Goal: Task Accomplishment & Management: Manage account settings

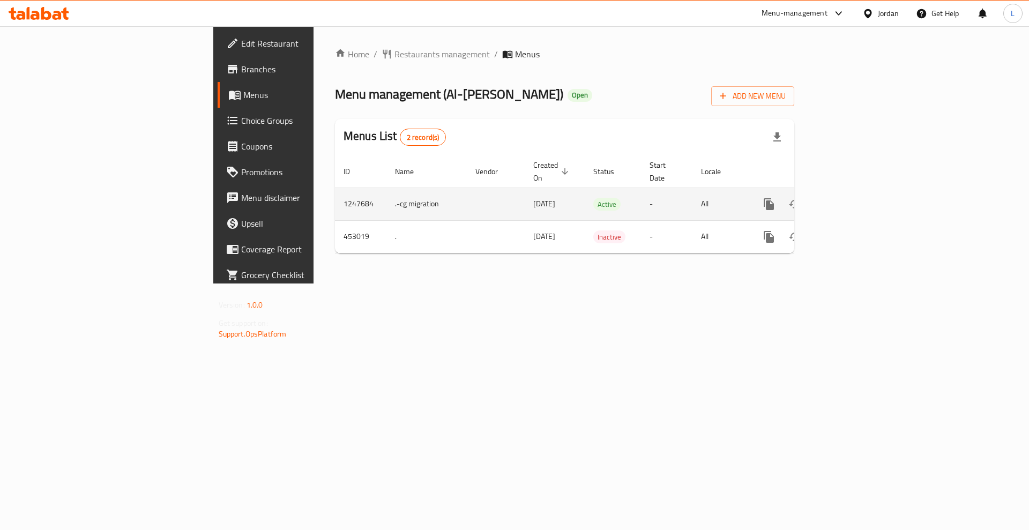
click at [852, 198] on icon "enhanced table" at bounding box center [845, 204] width 13 height 13
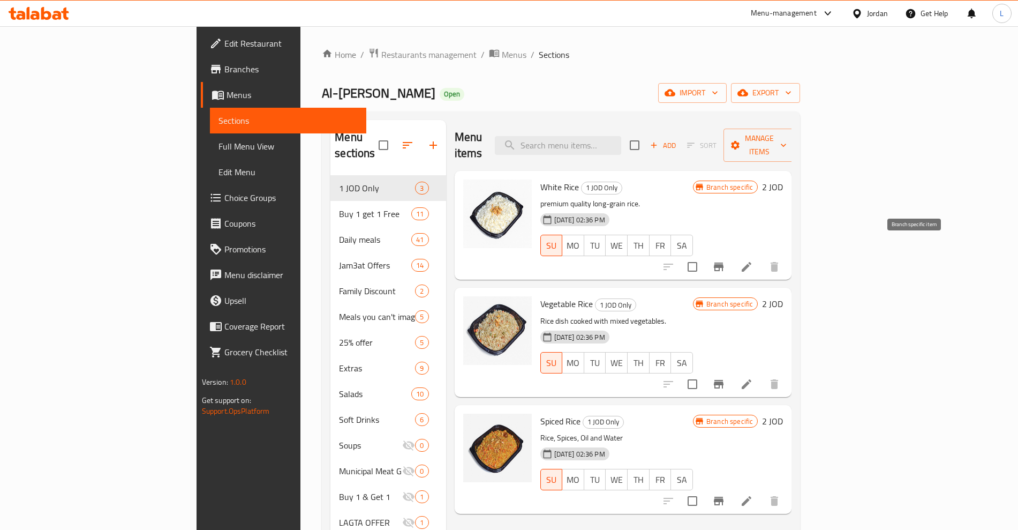
click at [724, 262] on icon "Branch-specific-item" at bounding box center [719, 266] width 10 height 9
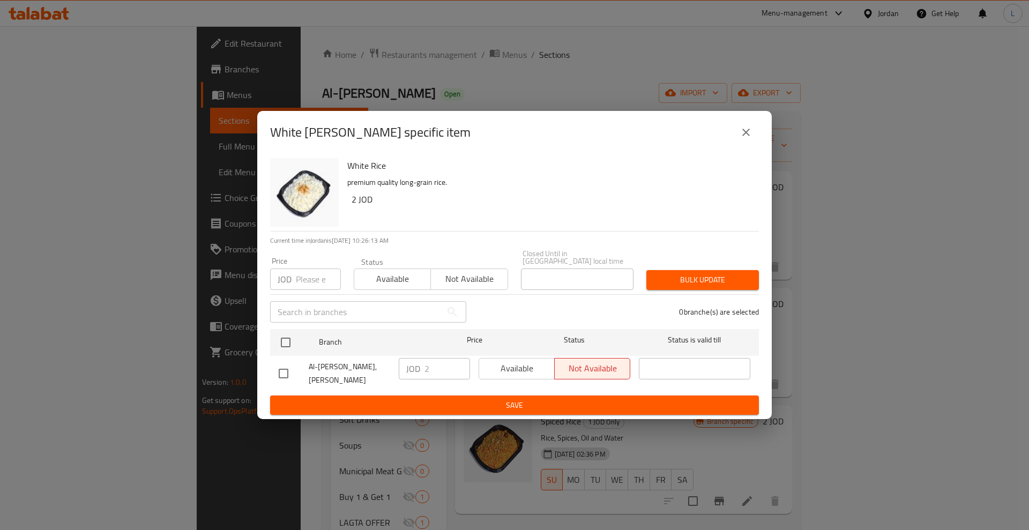
click at [280, 370] on input "checkbox" at bounding box center [283, 373] width 22 height 22
checkbox input "true"
click at [523, 366] on span "Available" at bounding box center [516, 369] width 67 height 16
click at [511, 399] on span "Save" at bounding box center [514, 405] width 471 height 13
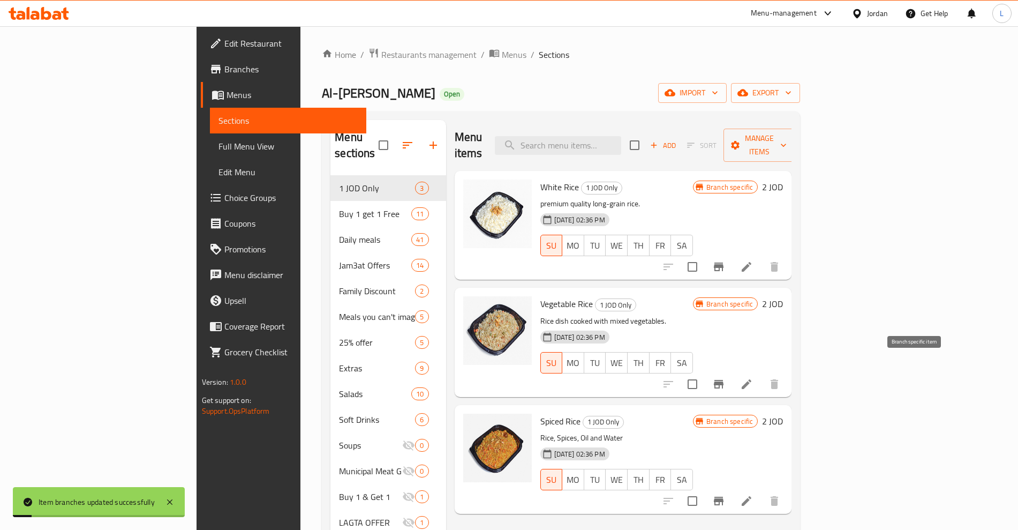
click at [724, 380] on icon "Branch-specific-item" at bounding box center [719, 384] width 10 height 9
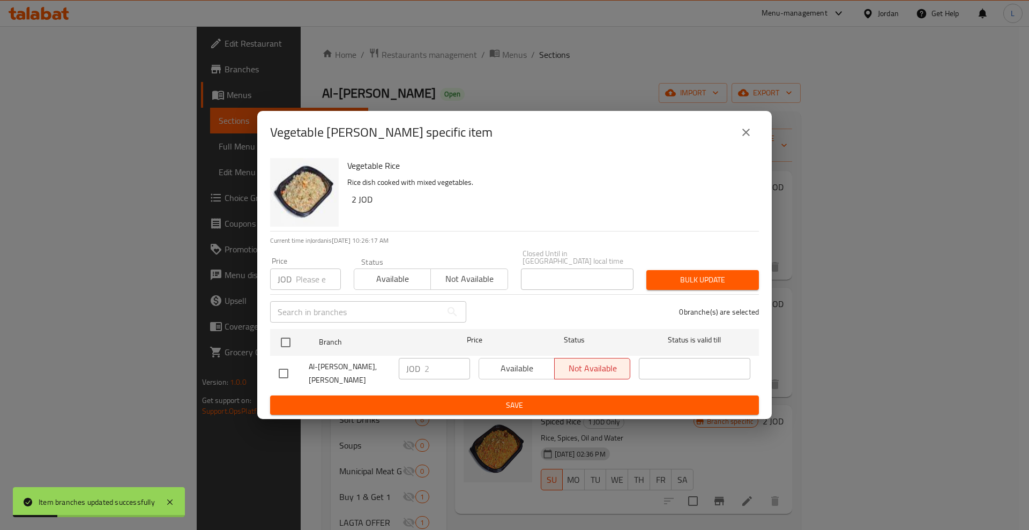
click at [286, 365] on input "checkbox" at bounding box center [283, 373] width 22 height 22
checkbox input "true"
click at [508, 361] on span "Available" at bounding box center [516, 369] width 67 height 16
click at [500, 409] on button "Save" at bounding box center [514, 405] width 489 height 20
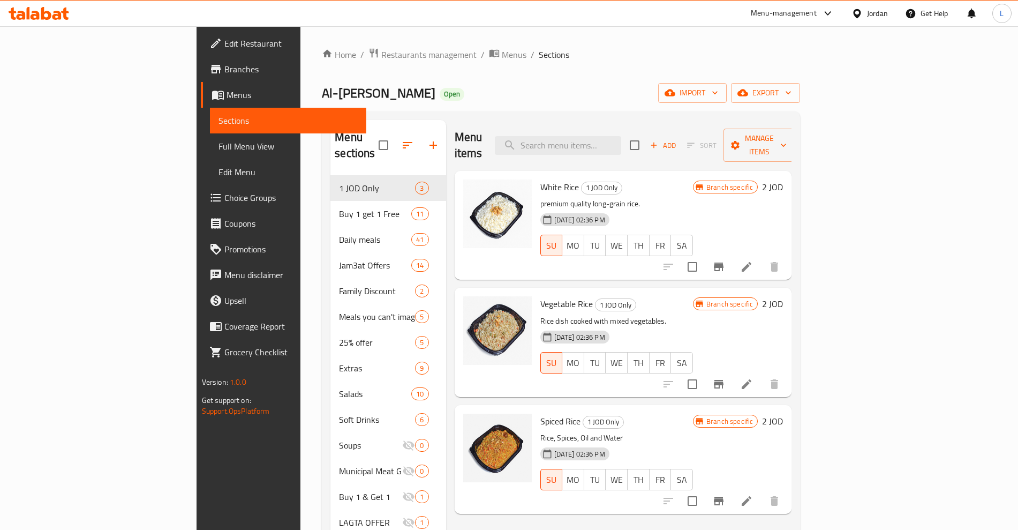
click at [725, 260] on icon "Branch-specific-item" at bounding box center [718, 266] width 13 height 13
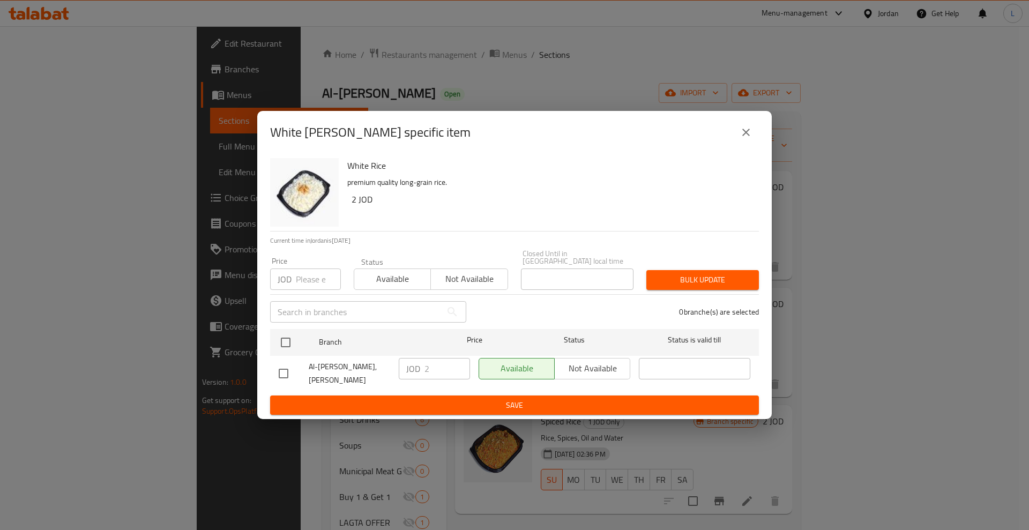
click at [746, 131] on icon "close" at bounding box center [745, 132] width 13 height 13
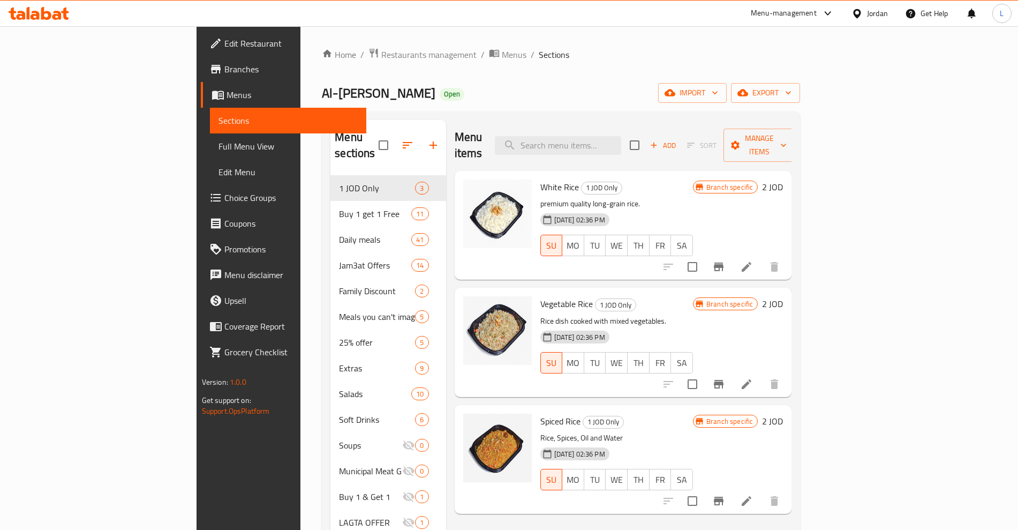
click at [724, 380] on icon "Branch-specific-item" at bounding box center [719, 384] width 10 height 9
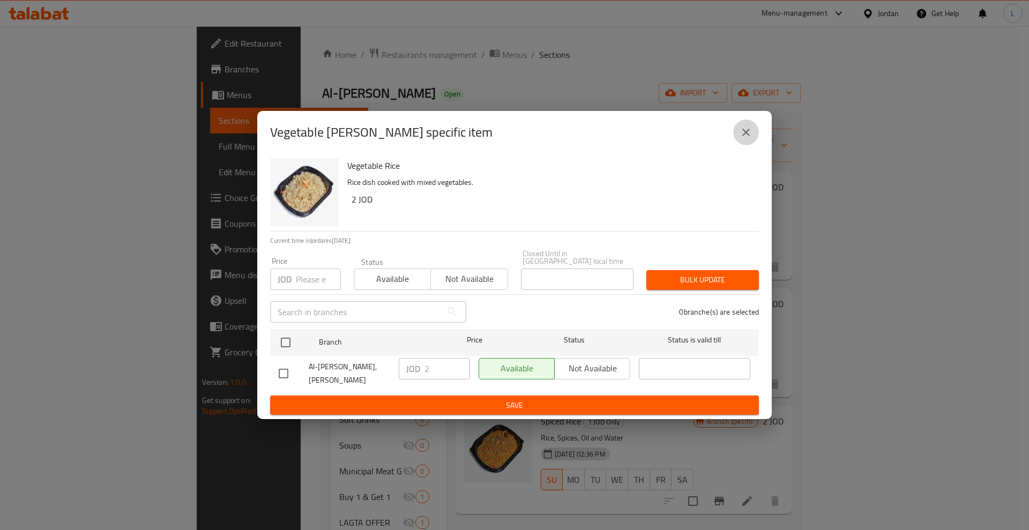
click at [753, 131] on button "close" at bounding box center [746, 132] width 26 height 26
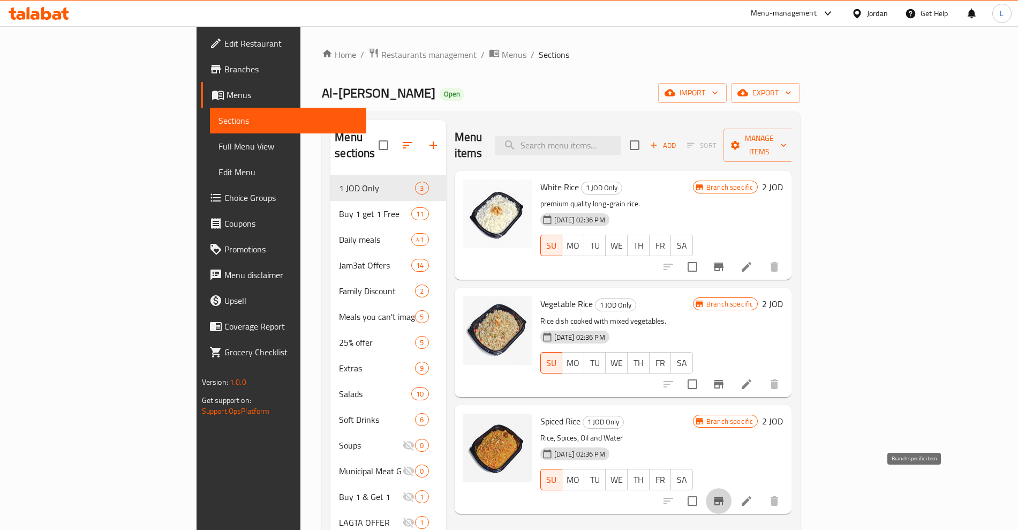
click at [724, 497] on icon "Branch-specific-item" at bounding box center [719, 501] width 10 height 9
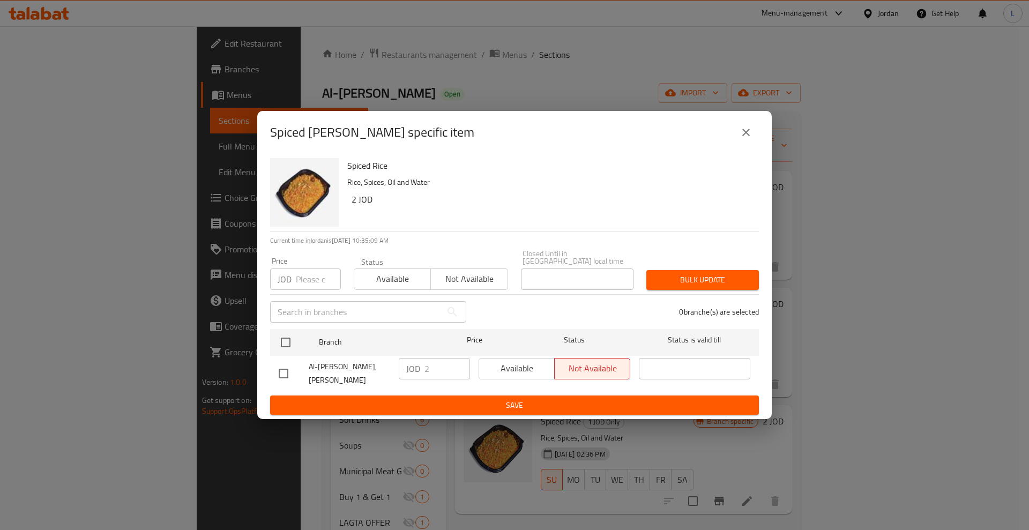
click at [273, 371] on input "checkbox" at bounding box center [283, 373] width 22 height 22
checkbox input "true"
click at [505, 373] on button "Available" at bounding box center [516, 368] width 76 height 21
click at [512, 399] on span "Save" at bounding box center [514, 405] width 471 height 13
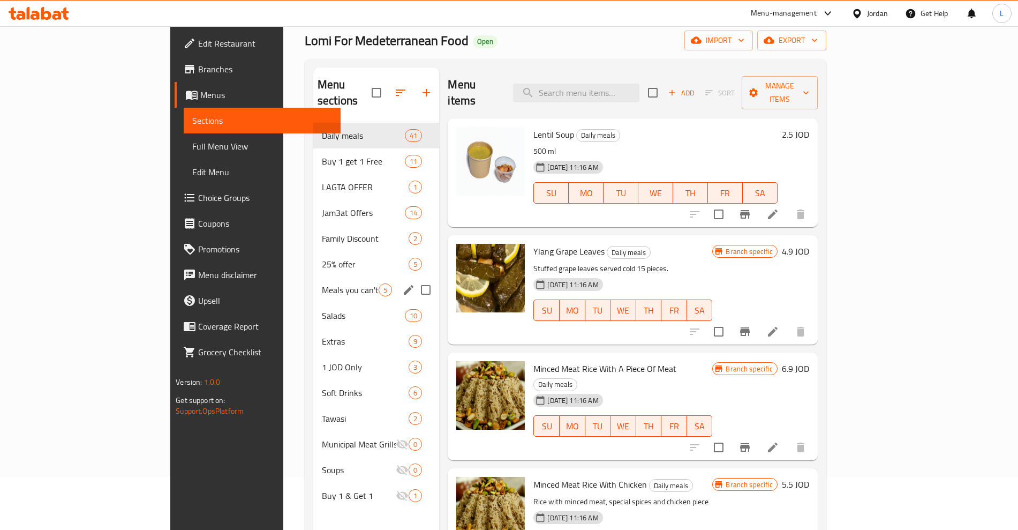
scroll to position [67, 0]
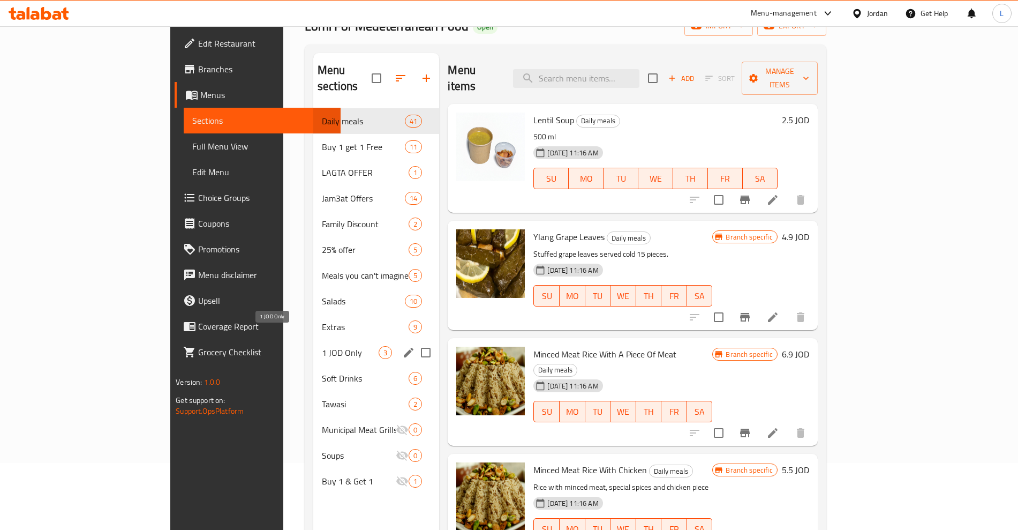
click at [322, 346] on span "1 JOD Only" at bounding box center [350, 352] width 57 height 13
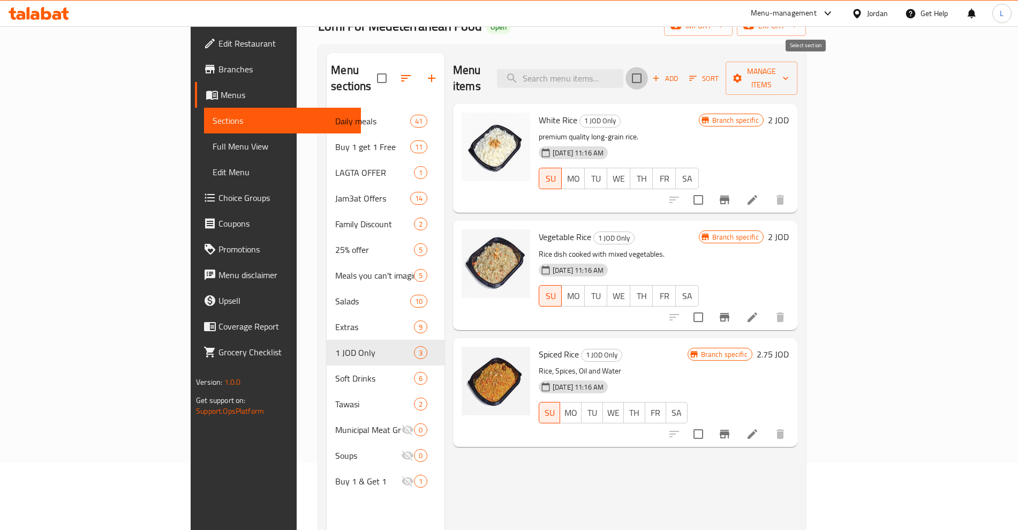
click at [648, 67] on input "checkbox" at bounding box center [637, 78] width 22 height 22
checkbox input "true"
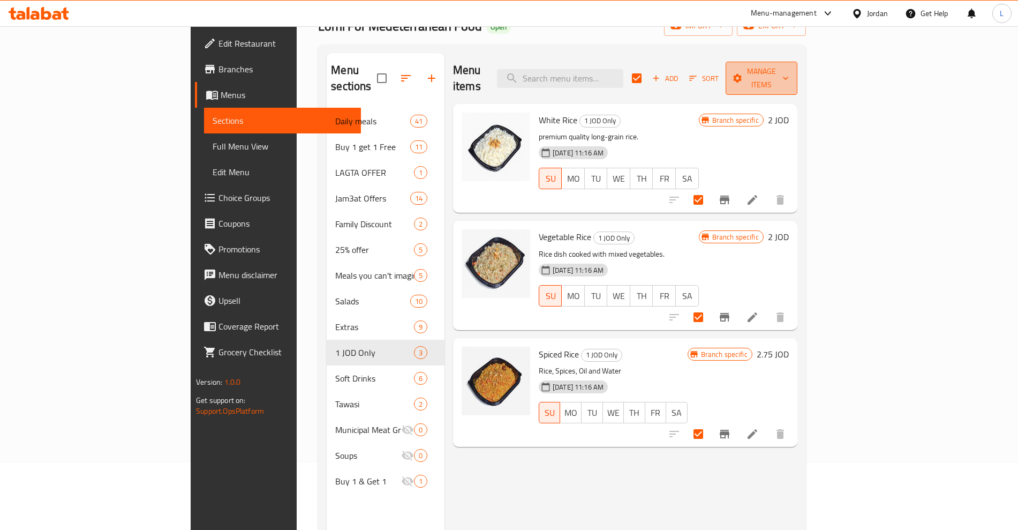
click at [743, 73] on icon "button" at bounding box center [737, 78] width 11 height 11
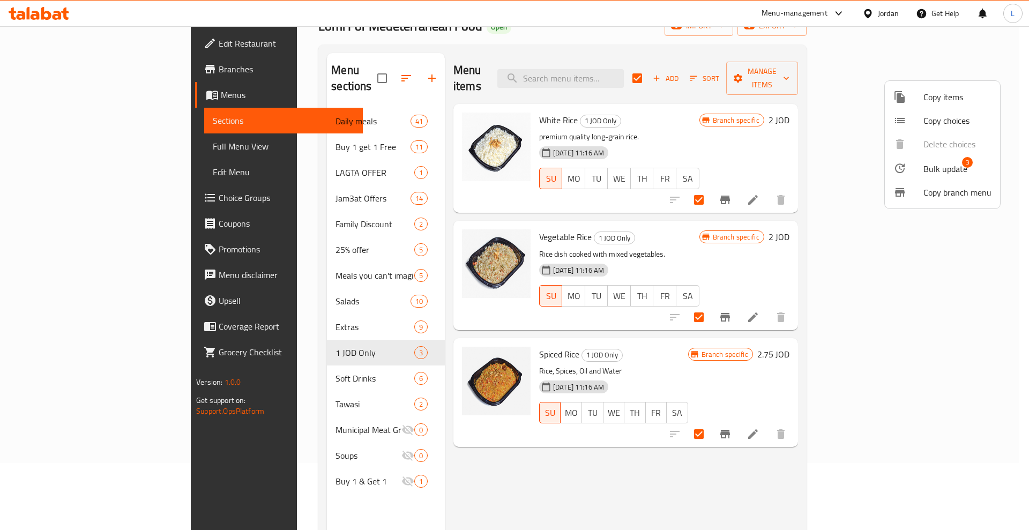
click at [928, 169] on span "Bulk update" at bounding box center [945, 168] width 44 height 13
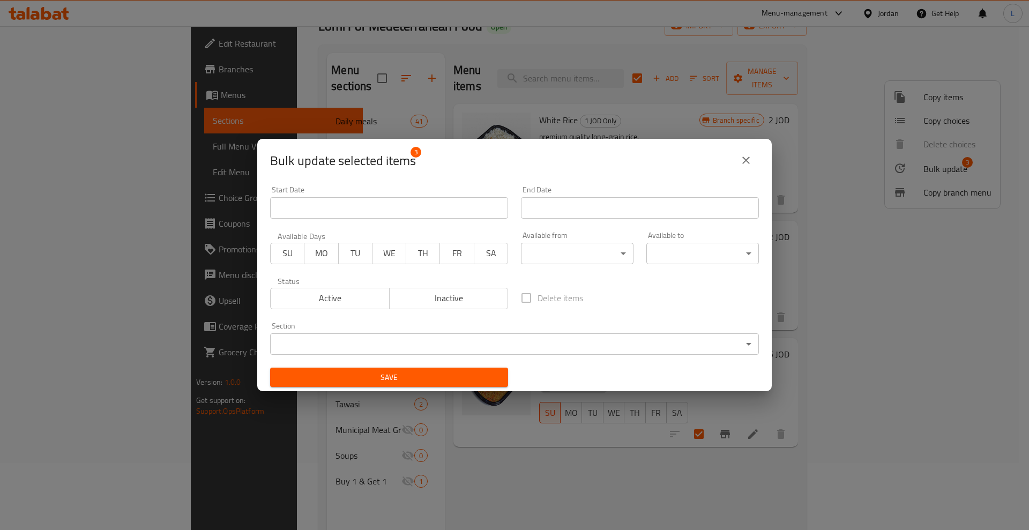
click at [352, 299] on span "Active" at bounding box center [330, 298] width 110 height 16
click at [424, 382] on span "Save" at bounding box center [389, 377] width 221 height 13
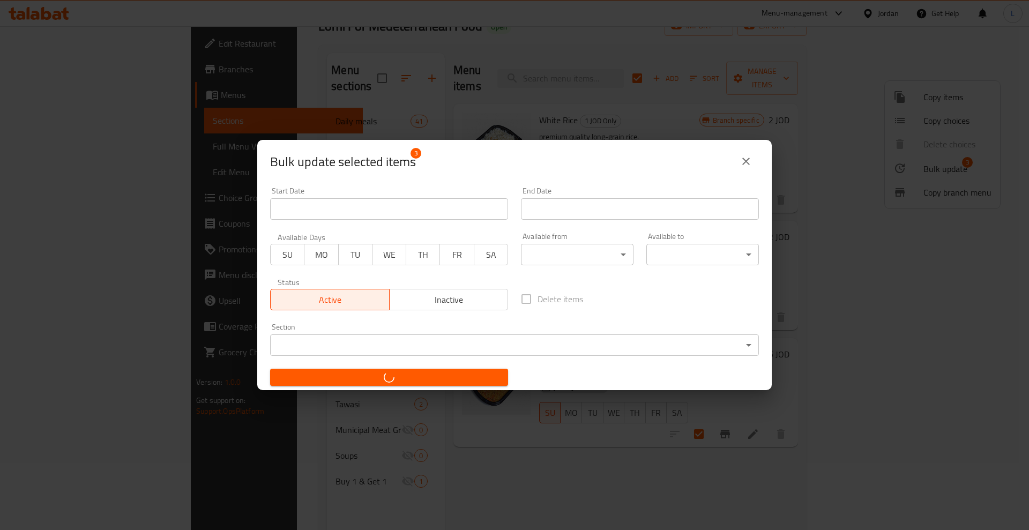
checkbox input "false"
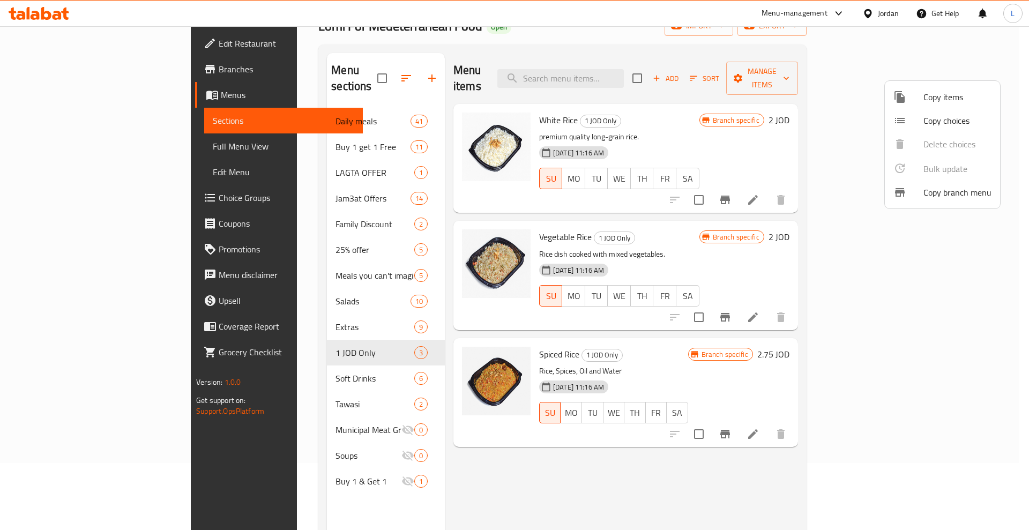
click at [915, 302] on div at bounding box center [514, 265] width 1029 height 530
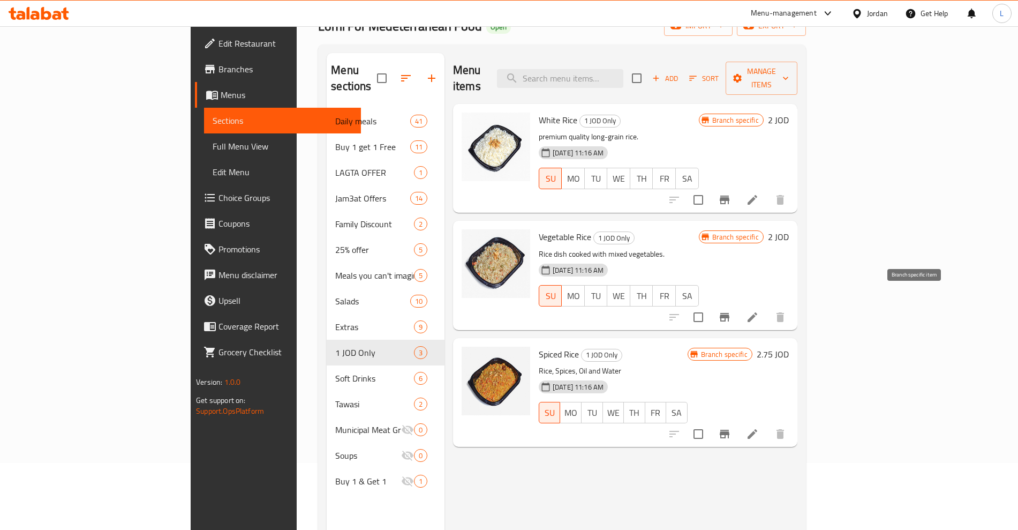
click at [731, 311] on icon "Branch-specific-item" at bounding box center [724, 317] width 13 height 13
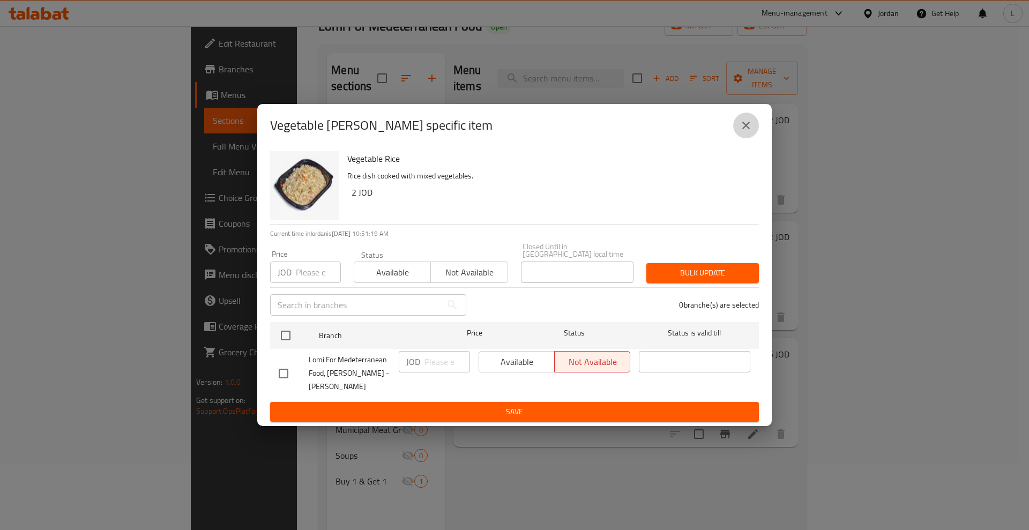
click at [748, 126] on icon "close" at bounding box center [745, 125] width 7 height 7
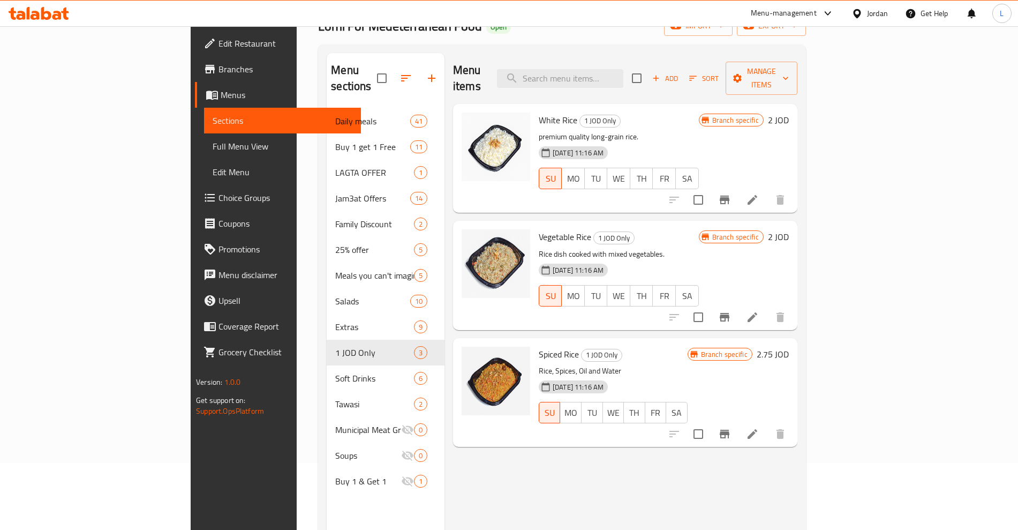
click at [710, 189] on input "checkbox" at bounding box center [698, 200] width 22 height 22
checkbox input "true"
click at [731, 193] on icon "Branch-specific-item" at bounding box center [724, 199] width 13 height 13
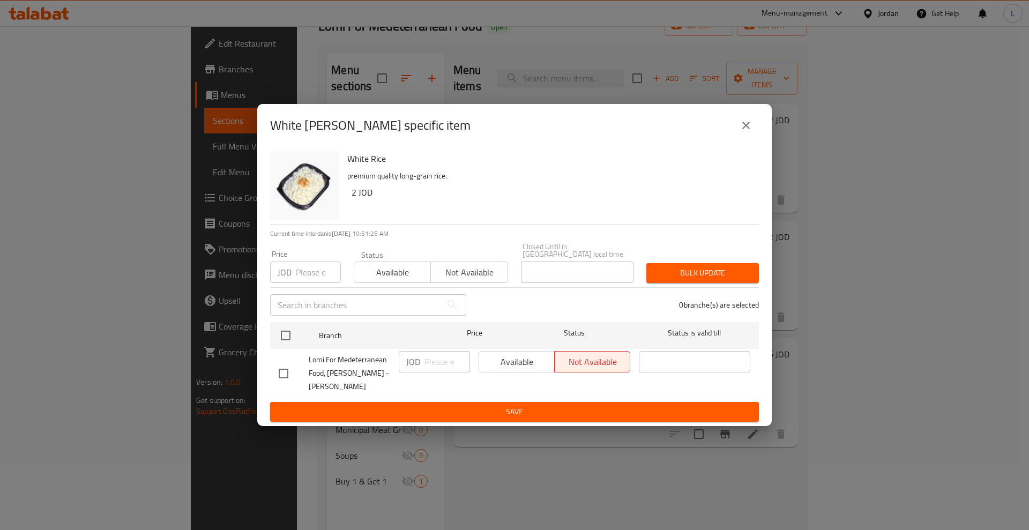
click at [288, 381] on div "Lomi For Medeterranean Food, [PERSON_NAME] - [PERSON_NAME]" at bounding box center [334, 373] width 120 height 53
click at [280, 370] on input "checkbox" at bounding box center [283, 373] width 22 height 22
checkbox input "true"
click at [501, 366] on button "Available" at bounding box center [516, 361] width 76 height 21
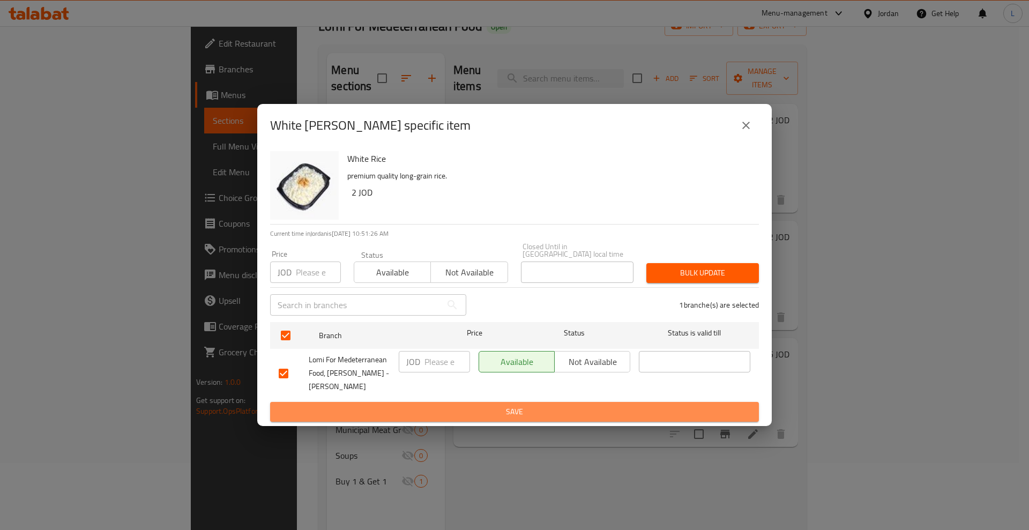
click at [485, 405] on span "Save" at bounding box center [514, 411] width 471 height 13
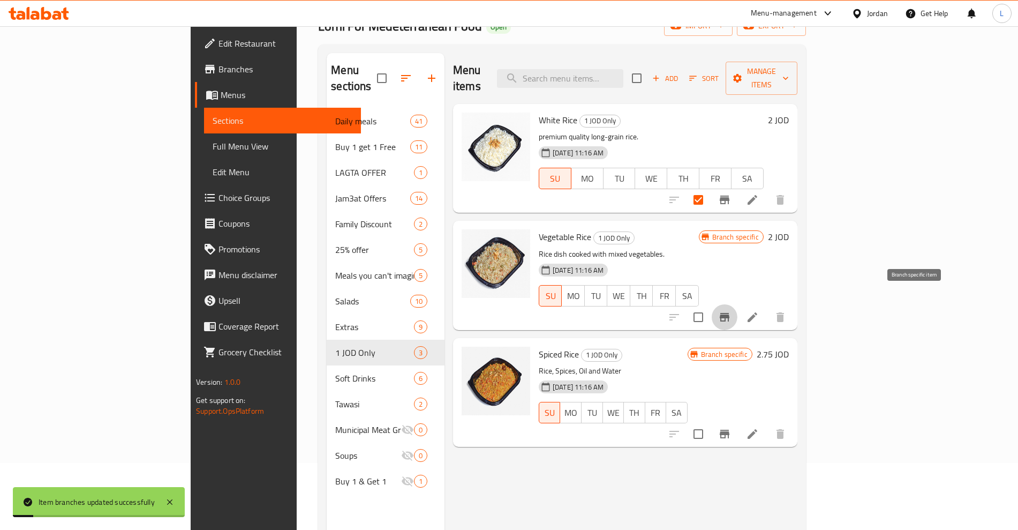
click at [738, 304] on button "Branch-specific-item" at bounding box center [725, 317] width 26 height 26
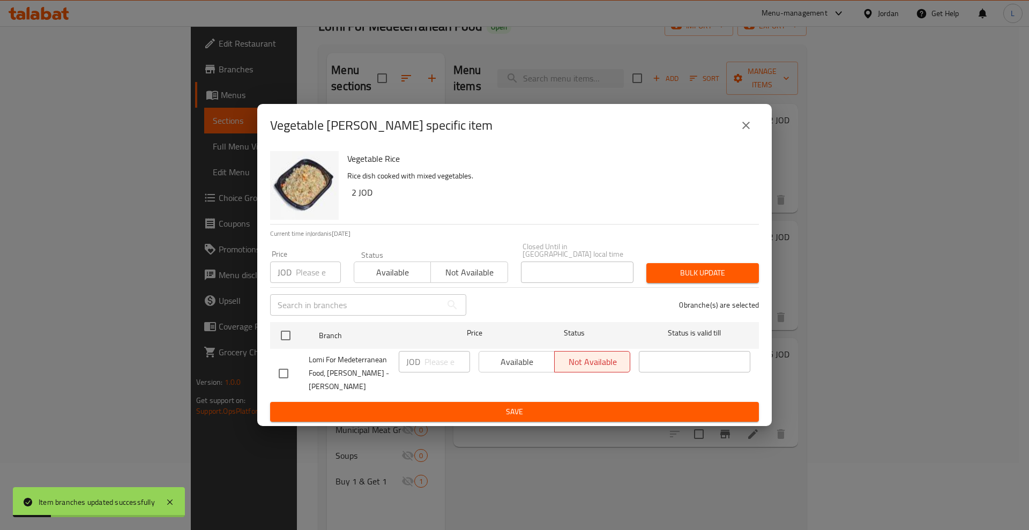
click at [278, 373] on input "checkbox" at bounding box center [283, 373] width 22 height 22
checkbox input "true"
click at [534, 361] on span "Available" at bounding box center [516, 362] width 67 height 16
click at [532, 409] on span "Save" at bounding box center [514, 411] width 471 height 13
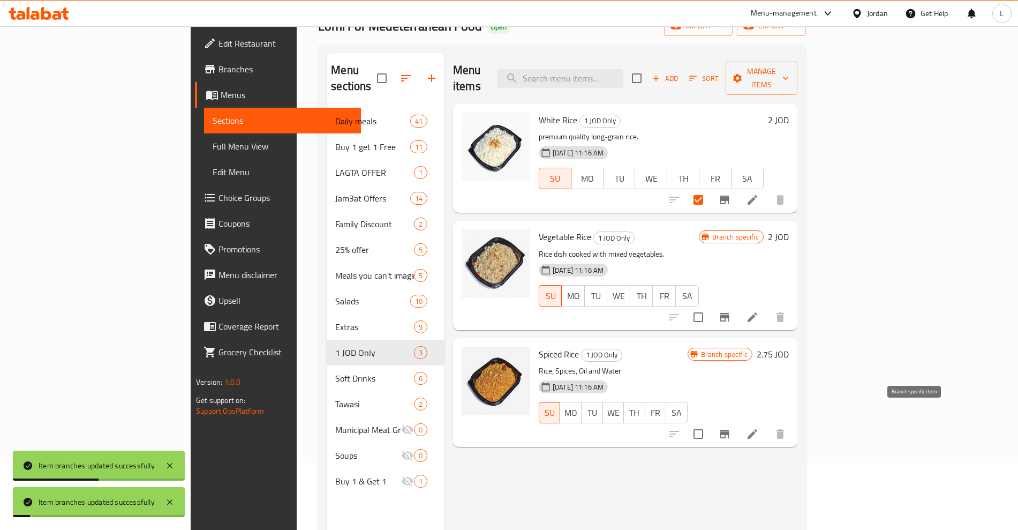
click at [731, 427] on icon "Branch-specific-item" at bounding box center [724, 433] width 13 height 13
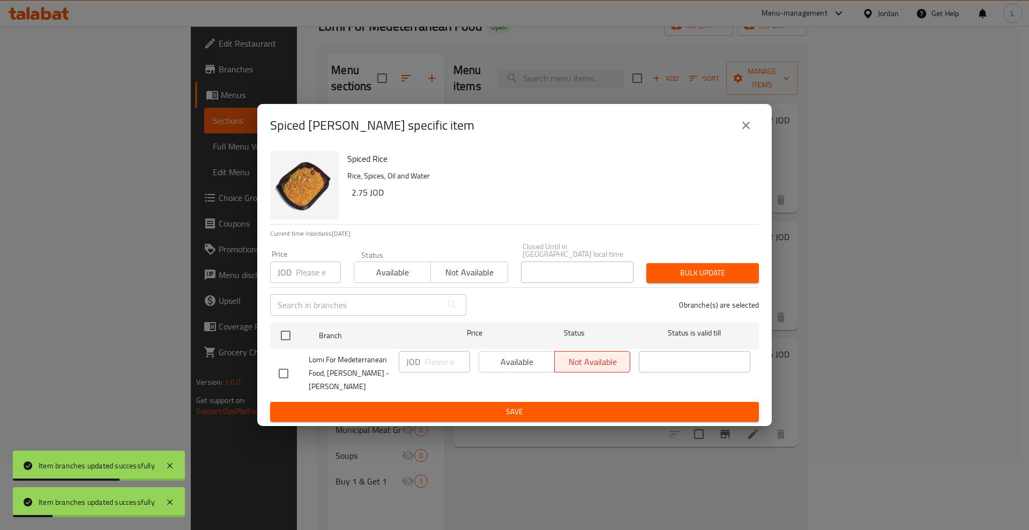
drag, startPoint x: 286, startPoint y: 365, endPoint x: 535, endPoint y: 359, distance: 248.6
click at [287, 365] on input "checkbox" at bounding box center [283, 373] width 22 height 22
checkbox input "true"
drag, startPoint x: 535, startPoint y: 356, endPoint x: 535, endPoint y: 363, distance: 6.4
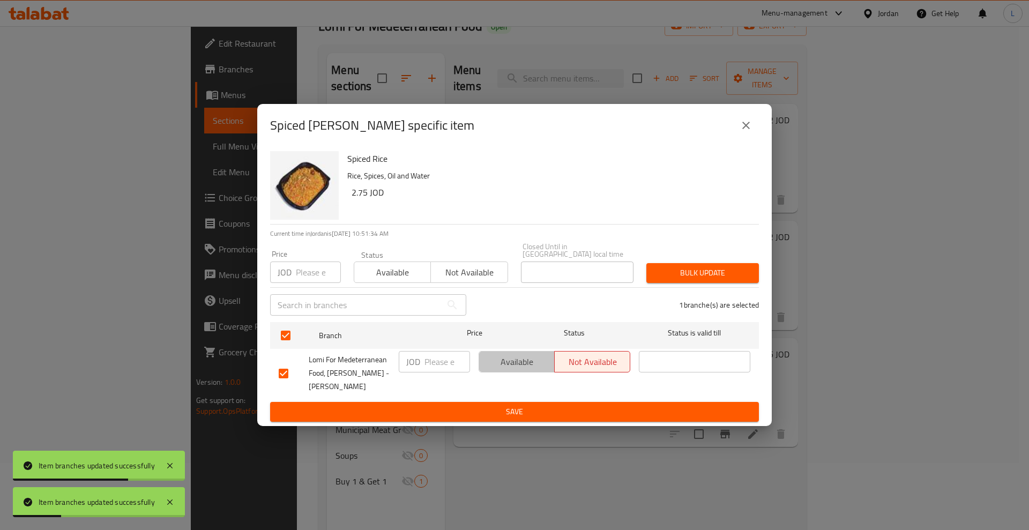
click at [535, 357] on span "Available" at bounding box center [516, 362] width 67 height 16
click at [523, 415] on button "Save" at bounding box center [514, 412] width 489 height 20
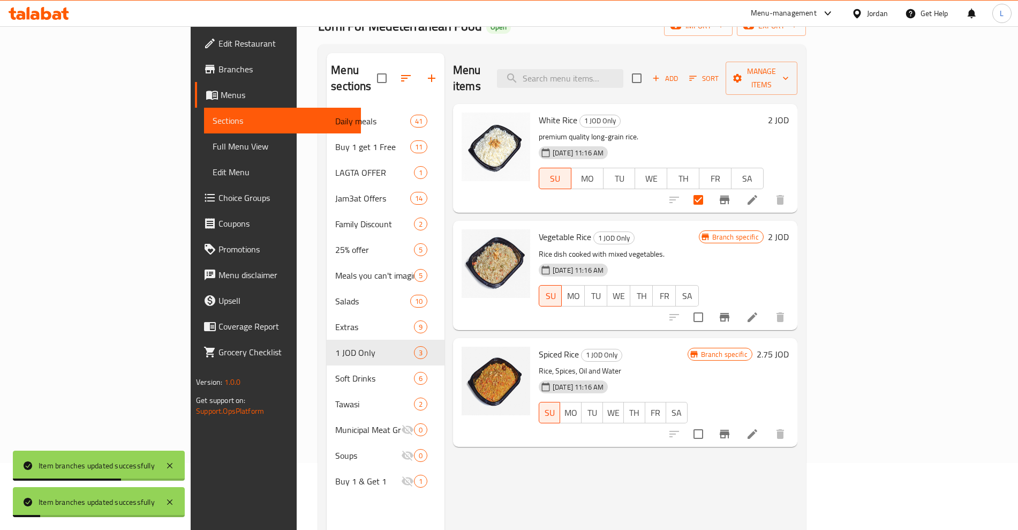
click at [789, 347] on div "Branch specific 2.75 JOD" at bounding box center [738, 354] width 101 height 15
click at [789, 347] on h6 "2.75 JOD" at bounding box center [773, 354] width 32 height 15
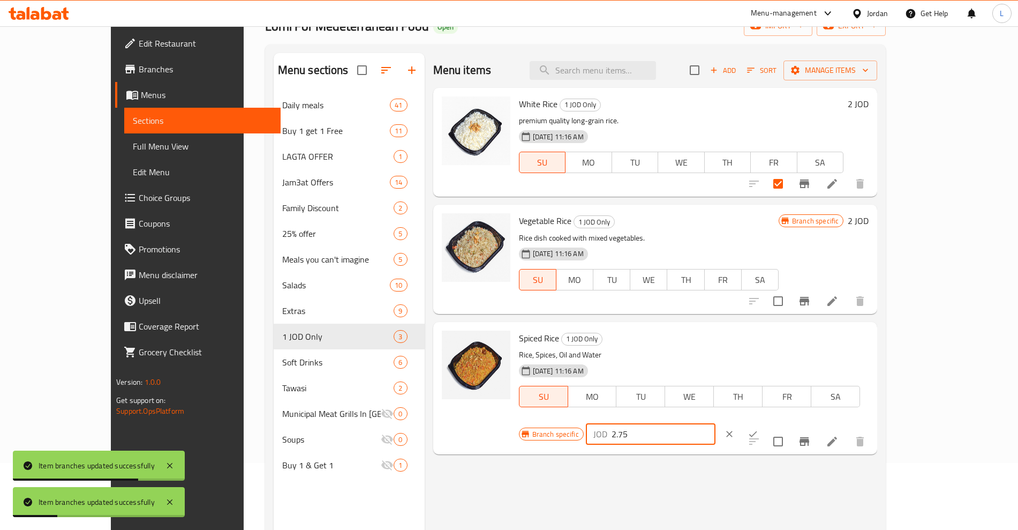
drag, startPoint x: 897, startPoint y: 339, endPoint x: 799, endPoint y: 346, distance: 97.7
click at [781, 422] on div "Branch specific JOD 2.75 ​" at bounding box center [649, 434] width 261 height 24
type input "2"
click at [765, 422] on button "ok" at bounding box center [753, 434] width 24 height 24
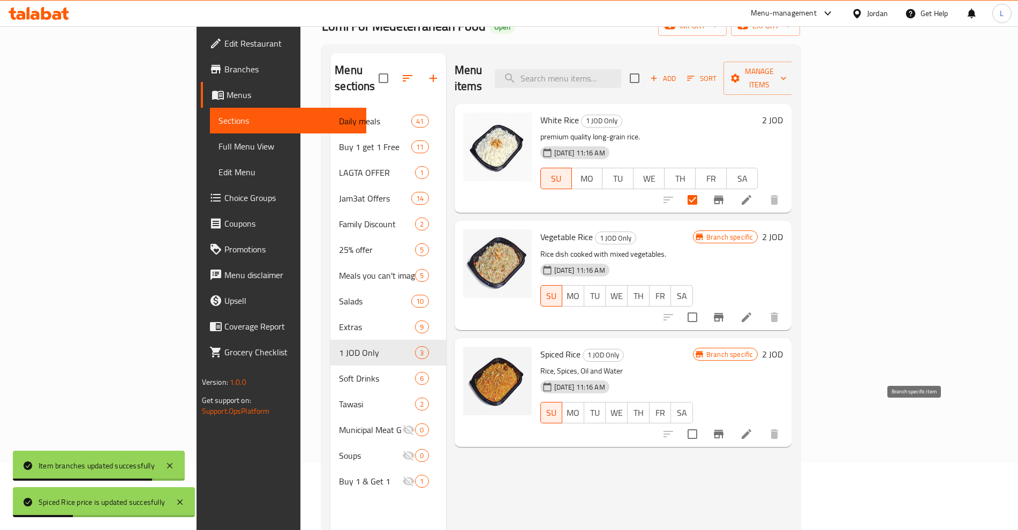
click at [725, 427] on icon "Branch-specific-item" at bounding box center [718, 433] width 13 height 13
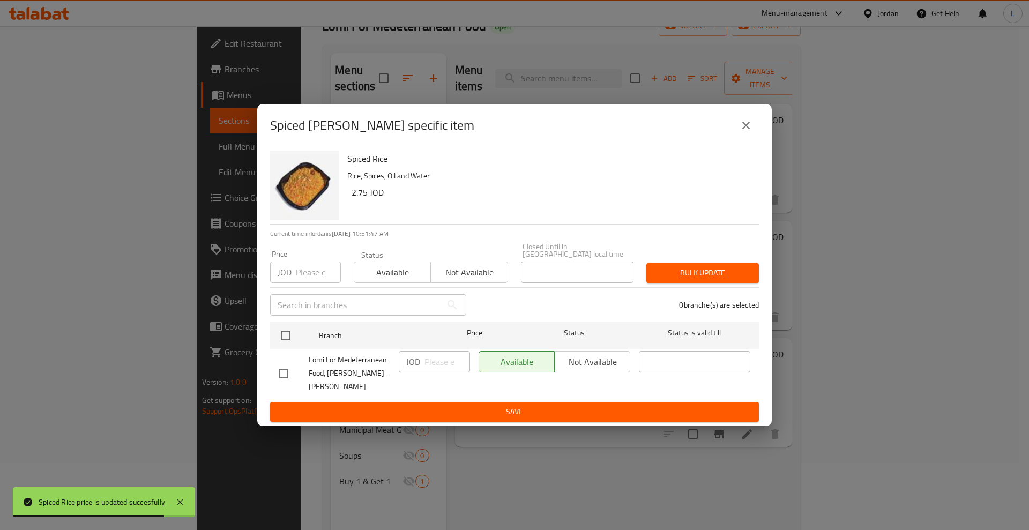
click at [750, 122] on icon "close" at bounding box center [745, 125] width 13 height 13
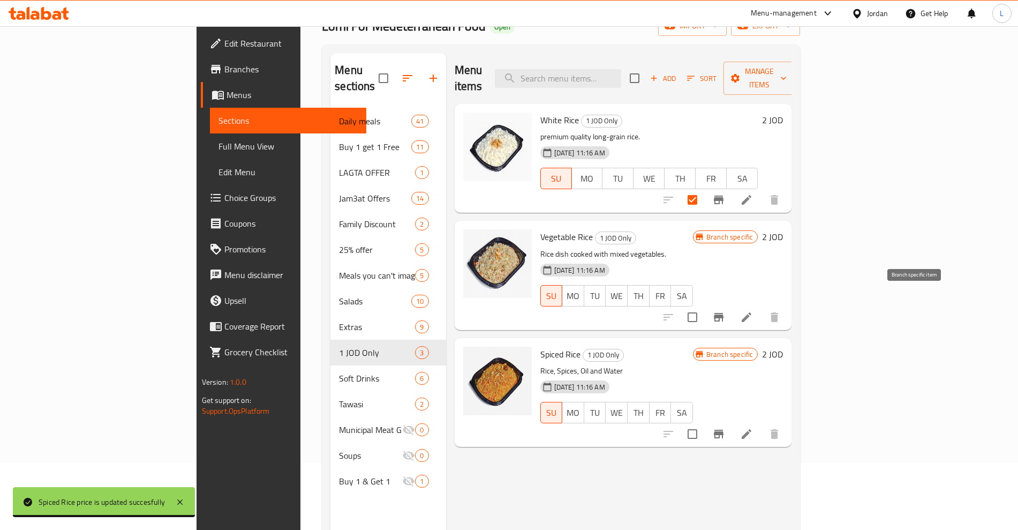
click at [732, 304] on button "Branch-specific-item" at bounding box center [719, 317] width 26 height 26
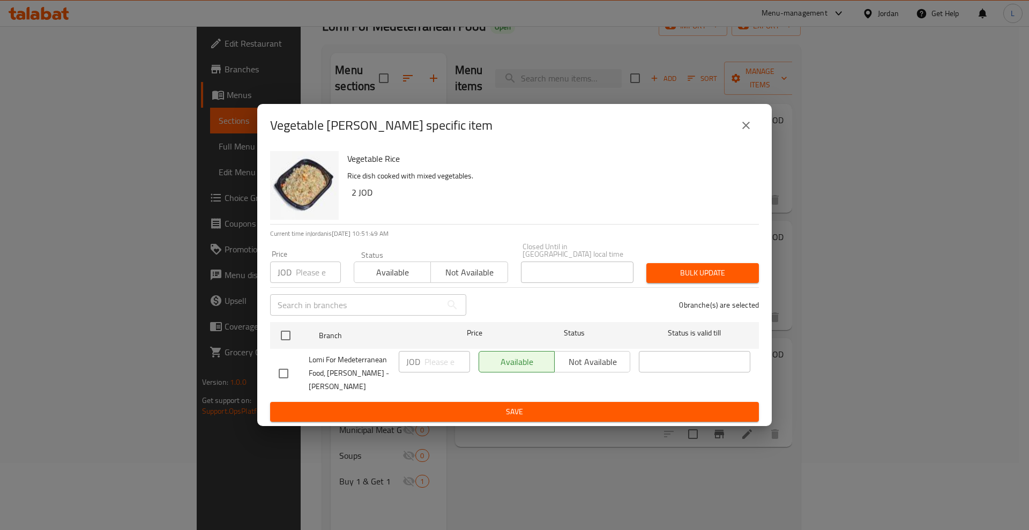
click at [750, 129] on icon "close" at bounding box center [745, 125] width 13 height 13
